Goal: Task Accomplishment & Management: Manage account settings

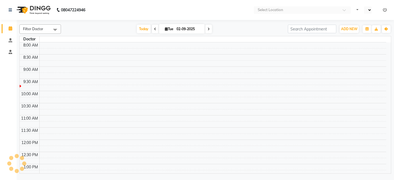
select select "en"
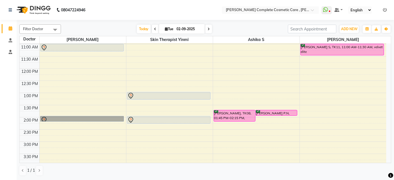
drag, startPoint x: 109, startPoint y: 117, endPoint x: 112, endPoint y: 148, distance: 30.7
click at [96, 122] on div "9:00 AM 9:30 AM 10:00 AM 10:30 AM 11:00 AM 11:30 AM 12:00 PM 12:30 PM 1:00 PM 1…" at bounding box center [203, 142] width 367 height 292
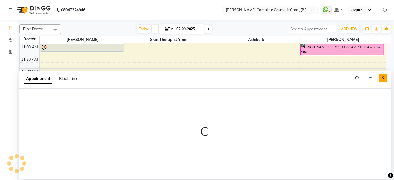
click at [380, 78] on button "Close" at bounding box center [383, 78] width 8 height 9
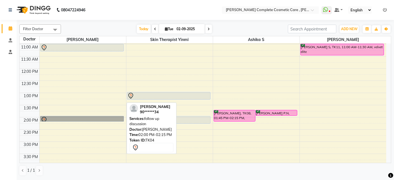
drag, startPoint x: 114, startPoint y: 119, endPoint x: 89, endPoint y: 121, distance: 25.0
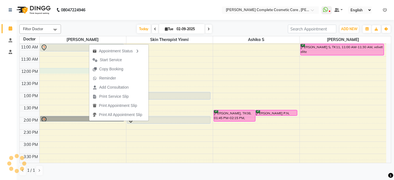
click at [63, 70] on div "9:00 AM 9:30 AM 10:00 AM 10:30 AM 11:00 AM 11:30 AM 12:00 PM 12:30 PM 1:00 PM 1…" at bounding box center [203, 142] width 367 height 292
select select "67035"
select select "720"
select select "tentative"
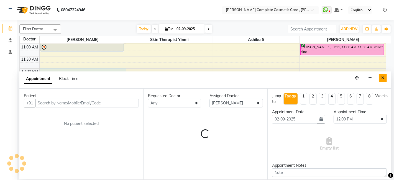
click at [381, 79] on button "Close" at bounding box center [383, 78] width 8 height 9
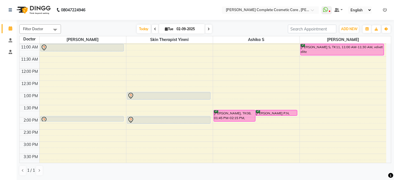
drag, startPoint x: 88, startPoint y: 118, endPoint x: 12, endPoint y: 96, distance: 79.7
click at [7, 98] on app-home "08047224946 Select Location × [PERSON_NAME] Complete Cosmetic Care , [PERSON_NA…" at bounding box center [197, 90] width 394 height 180
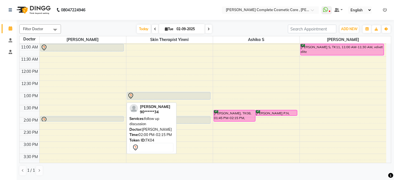
drag, startPoint x: 69, startPoint y: 119, endPoint x: 80, endPoint y: 114, distance: 12.5
click at [80, 115] on div "9:00 AM 9:30 AM 10:00 AM 10:30 AM 11:00 AM 11:30 AM 12:00 PM 12:30 PM 1:00 PM 1…" at bounding box center [203, 142] width 367 height 292
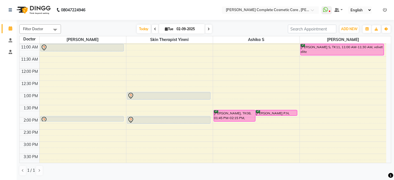
drag, startPoint x: 86, startPoint y: 118, endPoint x: 91, endPoint y: 125, distance: 7.9
click at [90, 125] on div "9:00 AM 9:30 AM 10:00 AM 10:30 AM 11:00 AM 11:30 AM 12:00 PM 12:30 PM 1:00 PM 1…" at bounding box center [203, 142] width 367 height 292
drag, startPoint x: 92, startPoint y: 119, endPoint x: 95, endPoint y: 137, distance: 18.3
click at [95, 138] on div "9:00 AM 9:30 AM 10:00 AM 10:30 AM 11:00 AM 11:30 AM 12:00 PM 12:30 PM 1:00 PM 1…" at bounding box center [203, 142] width 367 height 292
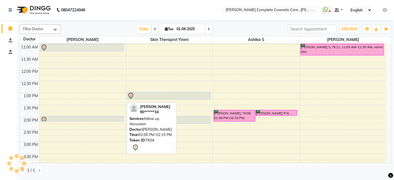
click at [102, 117] on div at bounding box center [82, 120] width 83 height 7
select select "7"
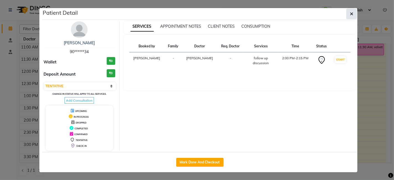
click at [352, 17] on button "button" at bounding box center [351, 14] width 11 height 11
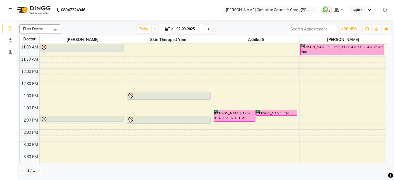
drag, startPoint x: 101, startPoint y: 118, endPoint x: 144, endPoint y: 95, distance: 48.5
click at [139, 95] on tr "[PERSON_NAME] . B, TK01, 10:00 AM-10:20 AM, ACNE THERAPY ELITE [PERSON_NAME] . …" at bounding box center [203, 142] width 367 height 292
drag, startPoint x: 164, startPoint y: 119, endPoint x: 196, endPoint y: 124, distance: 32.7
click at [196, 124] on div "9:00 AM 9:30 AM 10:00 AM 10:30 AM 11:00 AM 11:30 AM 12:00 PM 12:30 PM 1:00 PM 1…" at bounding box center [203, 142] width 367 height 292
drag, startPoint x: 111, startPoint y: 115, endPoint x: 111, endPoint y: 125, distance: 10.3
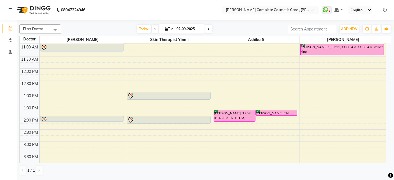
drag, startPoint x: 111, startPoint y: 125, endPoint x: 6, endPoint y: 107, distance: 106.1
click at [6, 107] on div "Calendar Consultation Staff Completed InProgress Upcoming Dropped Tentative Che…" at bounding box center [37, 94] width 75 height 156
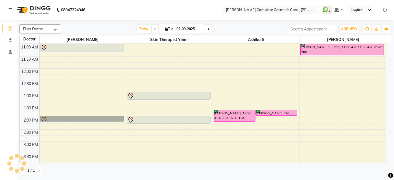
drag, startPoint x: 73, startPoint y: 120, endPoint x: 28, endPoint y: 133, distance: 47.3
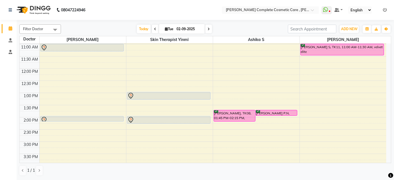
drag, startPoint x: 28, startPoint y: 133, endPoint x: 9, endPoint y: 109, distance: 30.1
click at [9, 109] on div "Calendar Consultation Staff Completed InProgress Upcoming Dropped Tentative Che…" at bounding box center [37, 94] width 75 height 156
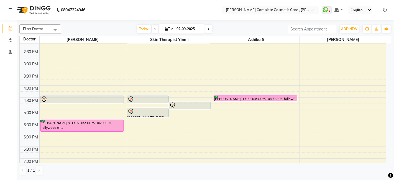
scroll to position [134, 0]
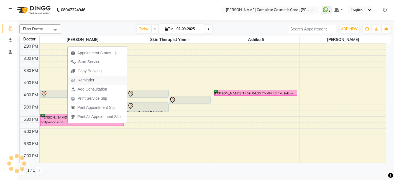
click at [87, 82] on span "Reminder" at bounding box center [86, 80] width 17 height 6
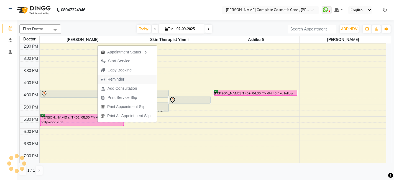
click at [129, 78] on button "Reminder" at bounding box center [127, 79] width 59 height 9
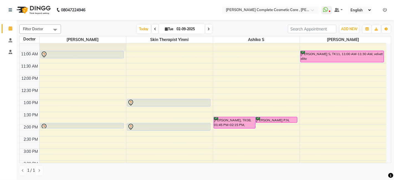
scroll to position [58, 0]
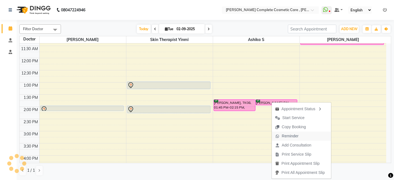
click at [286, 136] on span "Reminder" at bounding box center [290, 136] width 17 height 6
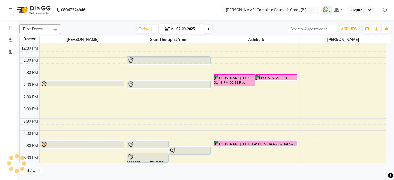
scroll to position [84, 0]
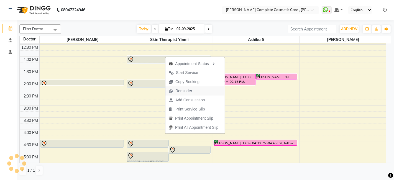
click at [177, 92] on span "Reminder" at bounding box center [183, 91] width 17 height 6
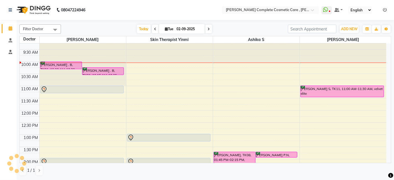
scroll to position [0, 0]
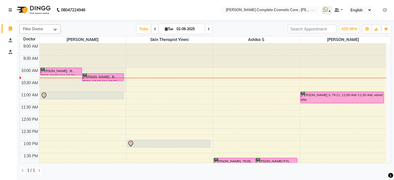
click at [386, 9] on icon at bounding box center [385, 10] width 4 height 4
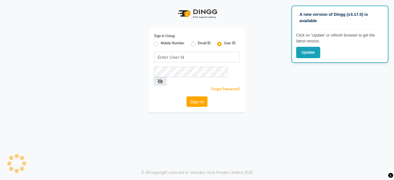
click at [161, 44] on label "Mobile Number" at bounding box center [173, 44] width 24 height 7
click at [161, 44] on input "Mobile Number" at bounding box center [163, 43] width 4 height 4
radio input "true"
radio input "false"
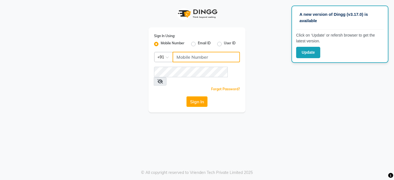
click at [188, 57] on input "Username" at bounding box center [206, 57] width 67 height 11
type input "7550040403"
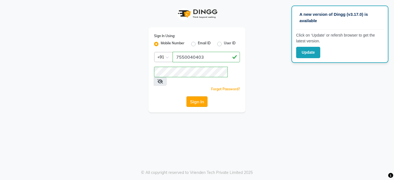
click at [200, 98] on button "Sign In" at bounding box center [197, 101] width 21 height 11
